Goal: Task Accomplishment & Management: Manage account settings

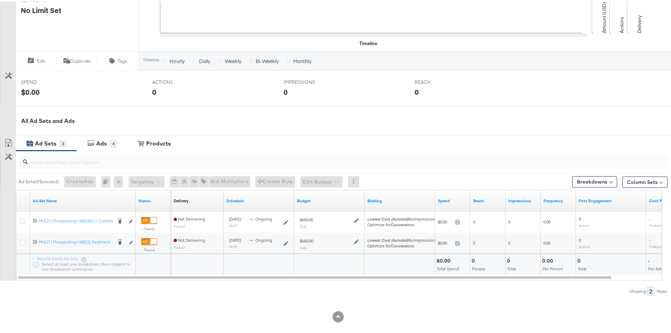
scroll to position [220, 0]
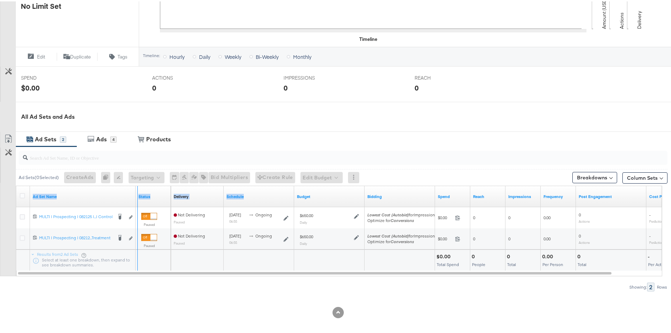
drag, startPoint x: 135, startPoint y: 193, endPoint x: 347, endPoint y: 187, distance: 212.8
click at [16, 185] on div "Ad Set Name Status Delivery Sorting Unavailable Schedule Budget Bidding Spend R…" at bounding box center [16, 185] width 0 height 0
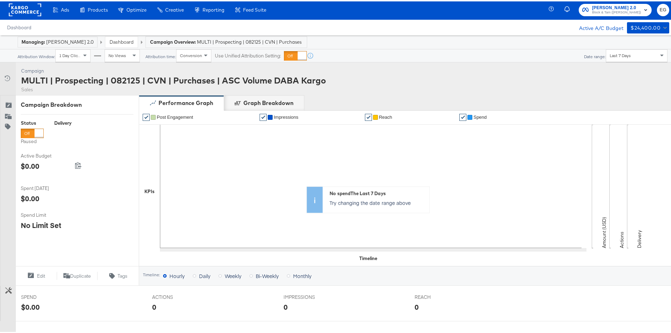
scroll to position [0, 0]
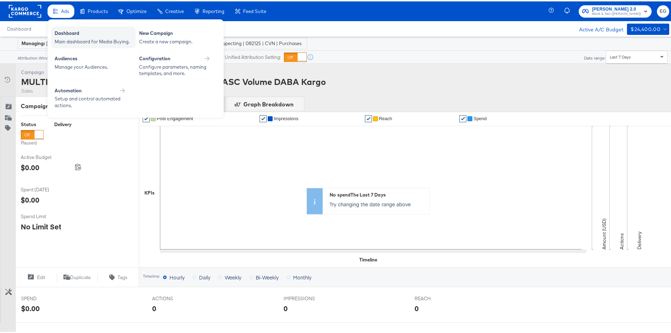
click at [63, 31] on div "Dashboard" at bounding box center [93, 33] width 77 height 8
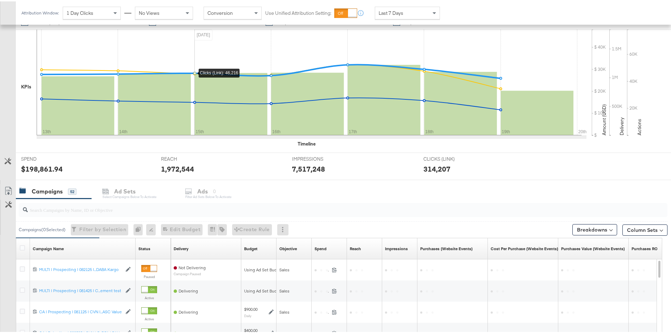
scroll to position [140, 0]
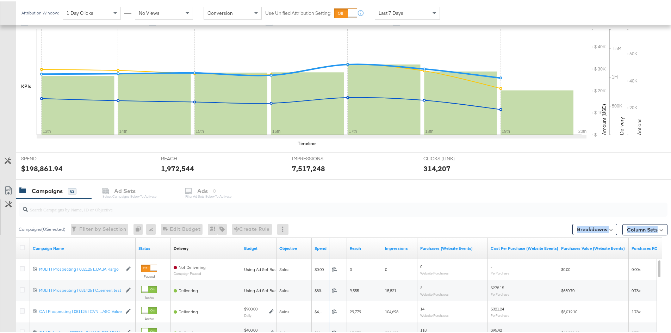
drag, startPoint x: 133, startPoint y: 241, endPoint x: 410, endPoint y: 219, distance: 277.3
click at [410, 219] on div "Campaigns ( 0 Selected) Filter by Selection Filter 0 campaigns 0 Rename 0 campa…" at bounding box center [333, 322] width 667 height 250
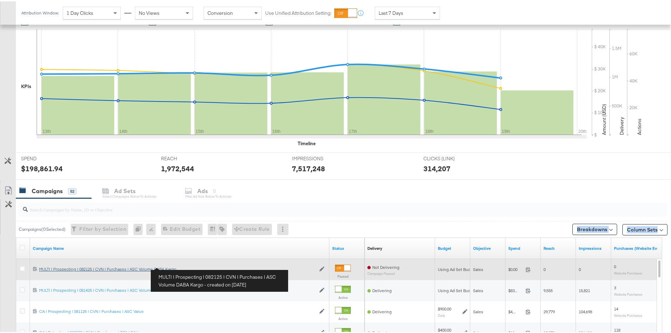
click at [154, 267] on div "MULTI | Prospecting | 082125 | CVN | Purchases | ASC Volume DABA Kargo MULTI | …" at bounding box center [177, 268] width 276 height 6
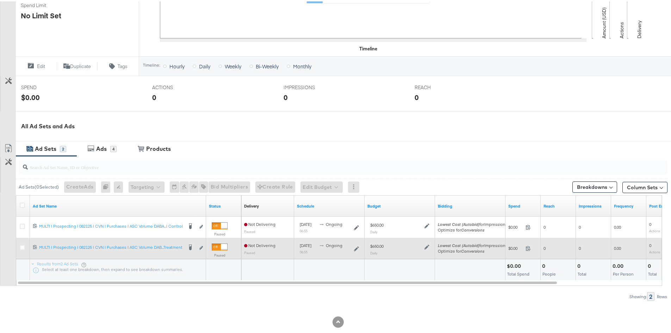
scroll to position [211, 0]
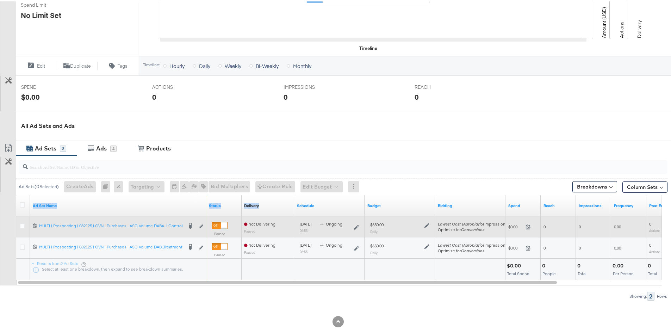
drag, startPoint x: 206, startPoint y: 197, endPoint x: 327, endPoint y: 215, distance: 123.2
click at [16, 194] on div "Ad Set Name Status Delivery Sorting Unavailable Schedule Budget Bidding Spend R…" at bounding box center [16, 194] width 0 height 0
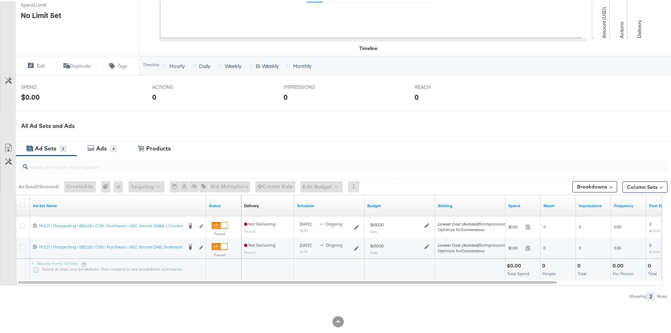
click at [201, 302] on div at bounding box center [338, 306] width 676 height 15
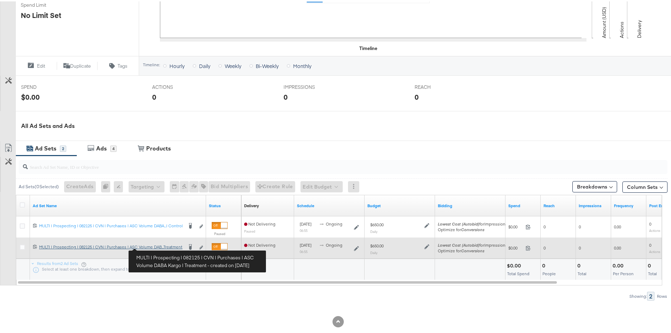
click at [155, 246] on div "MULTI | Prospecting | 082125 | CVN | Purchases | ASC Volume DABA Kargo | Treatm…" at bounding box center [111, 246] width 144 height 6
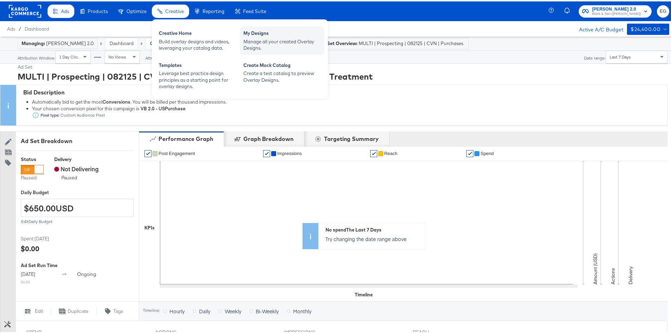
click at [257, 42] on div "Manage all your created Overlay Designs." at bounding box center [281, 43] width 77 height 13
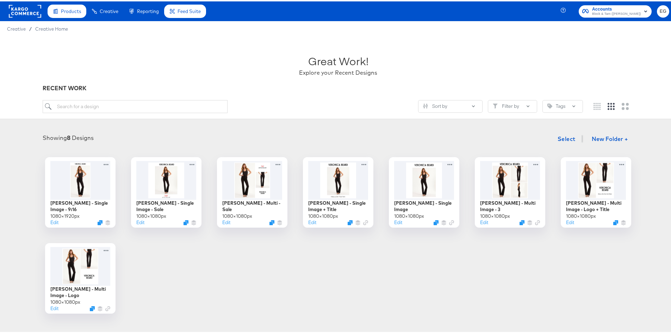
click at [184, 284] on div "[PERSON_NAME] - Single Image - 9:16 1080 × 1920 px Edit [PERSON_NAME] - Single …" at bounding box center [338, 234] width 662 height 156
click at [185, 271] on div "[PERSON_NAME] - Single Image - 9:16 1080 × 1920 px Edit [PERSON_NAME] - Single …" at bounding box center [338, 234] width 662 height 156
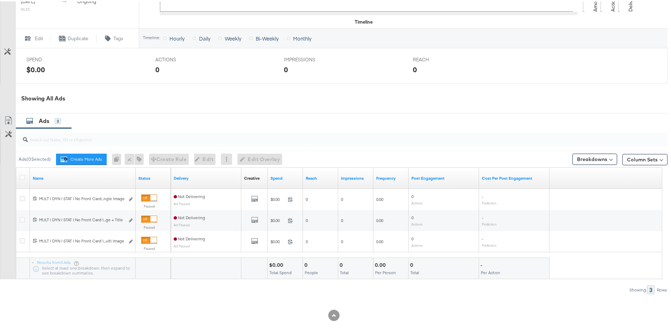
scroll to position [275, 0]
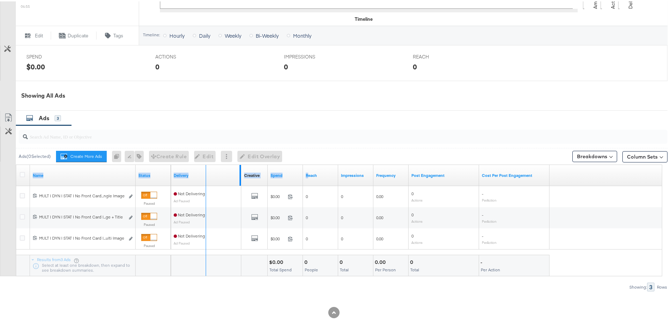
drag, startPoint x: 133, startPoint y: 172, endPoint x: 311, endPoint y: 175, distance: 177.8
click at [16, 163] on div "Name Status Delivery Creative Sorting Unavailable Spend Reach Impressions Frequ…" at bounding box center [16, 163] width 0 height 0
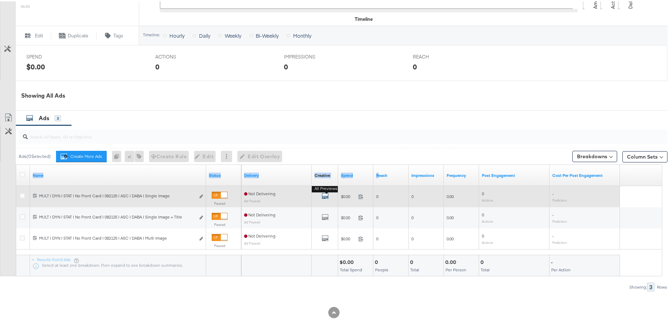
click at [324, 194] on icon "default" at bounding box center [324, 194] width 7 height 7
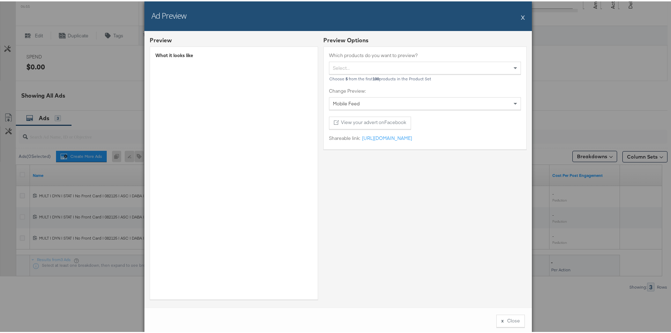
click at [344, 186] on div "Preview Options Which products do you want to preview? Select... Choose 5 from …" at bounding box center [424, 169] width 203 height 268
click at [362, 250] on div "Preview Options Which products do you want to preview? Select... Choose 5 from …" at bounding box center [424, 169] width 203 height 268
click at [438, 227] on div "Preview Options Which products do you want to preview? Select... Choose 5 from …" at bounding box center [424, 169] width 203 height 268
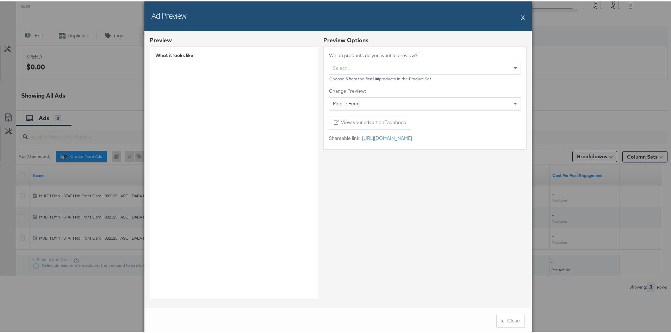
click at [521, 18] on button "X" at bounding box center [523, 16] width 4 height 14
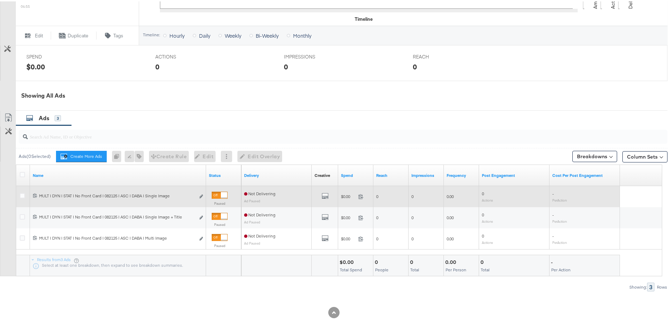
click at [23, 190] on div at bounding box center [23, 195] width 13 height 13
click at [20, 195] on icon at bounding box center [22, 194] width 5 height 5
click at [0, 0] on input "checkbox" at bounding box center [0, 0] width 0 height 0
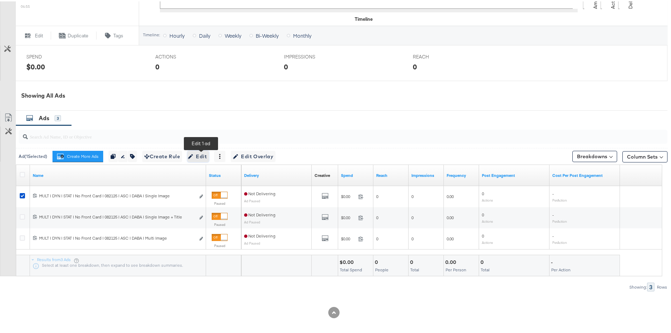
click at [192, 158] on button "Edit" at bounding box center [197, 154] width 21 height 11
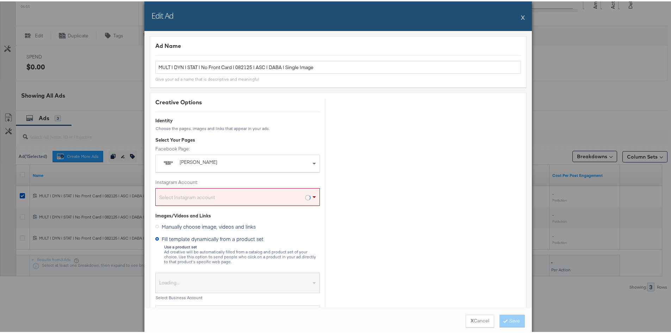
click at [521, 16] on button "X" at bounding box center [523, 16] width 4 height 14
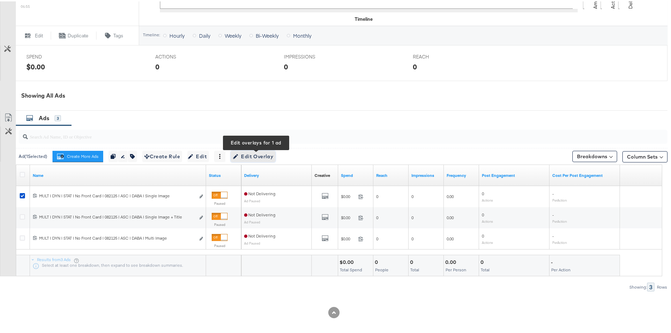
click at [254, 160] on button "Edit Overlay Edit overlays for 1 ad" at bounding box center [253, 154] width 45 height 11
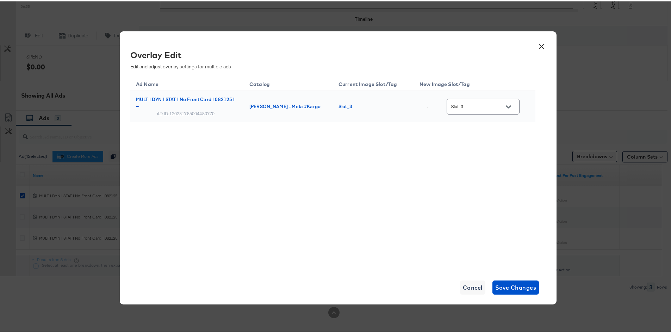
click at [464, 168] on div "Ad Name Catalog Current Image Slot/Tag New Image Slot/Tag MULT | DYN | STAT | N…" at bounding box center [332, 171] width 405 height 194
click at [477, 111] on div "Slot_3" at bounding box center [482, 105] width 73 height 16
click at [511, 107] on icon "Open" at bounding box center [508, 105] width 5 height 5
click at [333, 214] on div "Ad Name Catalog Current Image Slot/Tag New Image Slot/Tag MULT | DYN | STAT | N…" at bounding box center [332, 171] width 405 height 194
click at [606, 33] on div "× Overlay Edit Edit and adjust overlay settings for multiple ads Ad Name Catalo…" at bounding box center [338, 166] width 676 height 333
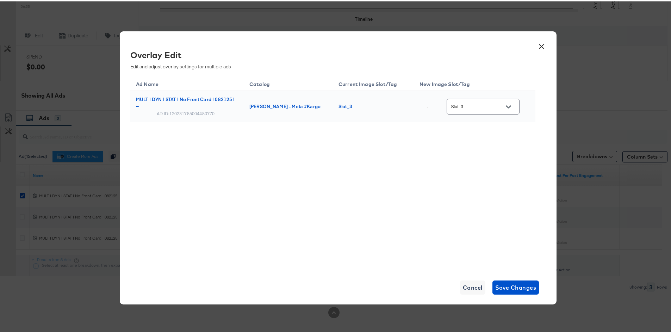
click at [543, 47] on button "×" at bounding box center [541, 43] width 13 height 13
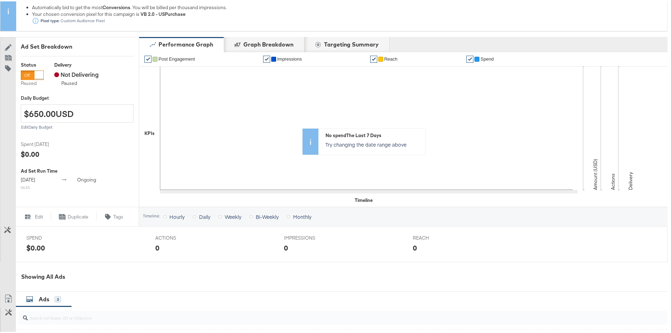
scroll to position [0, 0]
